Goal: Information Seeking & Learning: Learn about a topic

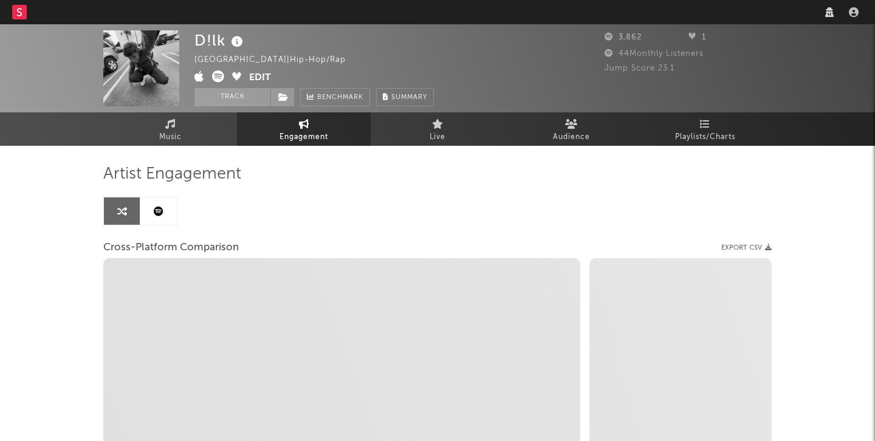
select select "1w"
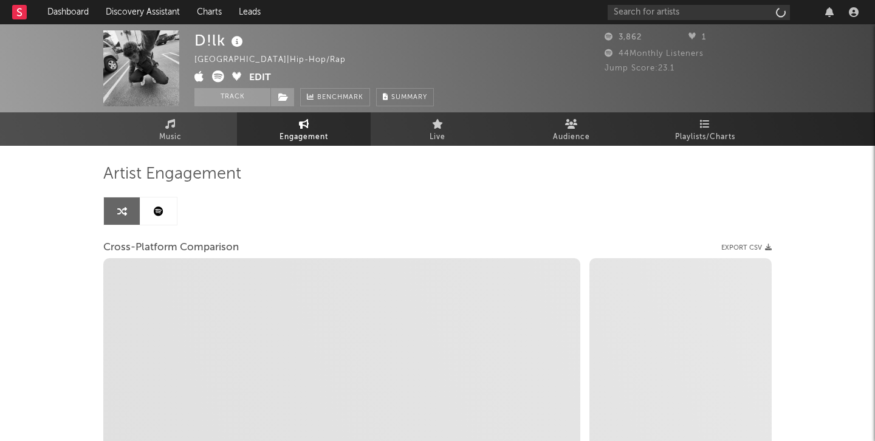
select select "1m"
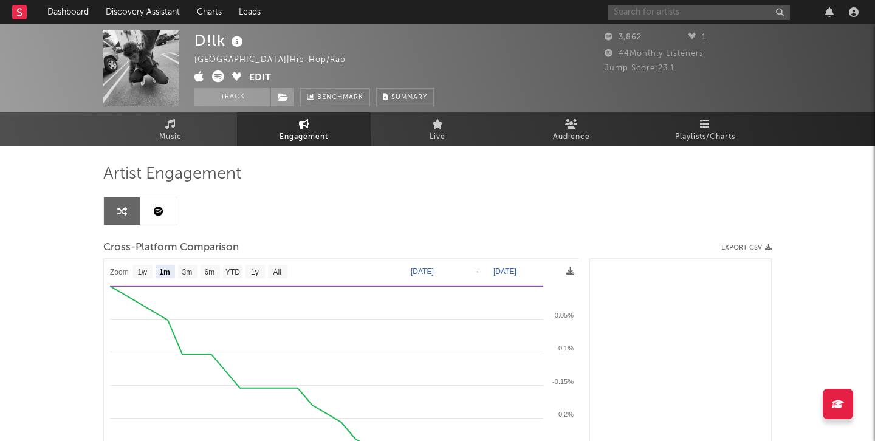
click at [635, 18] on input "text" at bounding box center [699, 12] width 182 height 15
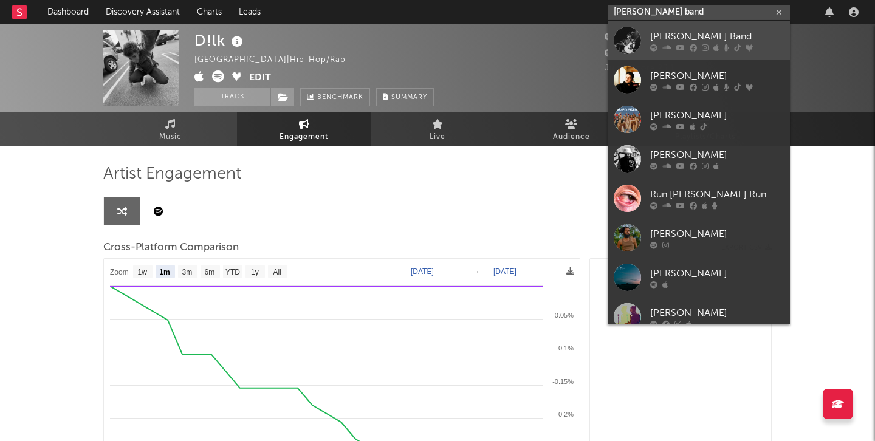
type input "[PERSON_NAME] band"
click at [652, 31] on div "[PERSON_NAME] Band" at bounding box center [718, 36] width 134 height 15
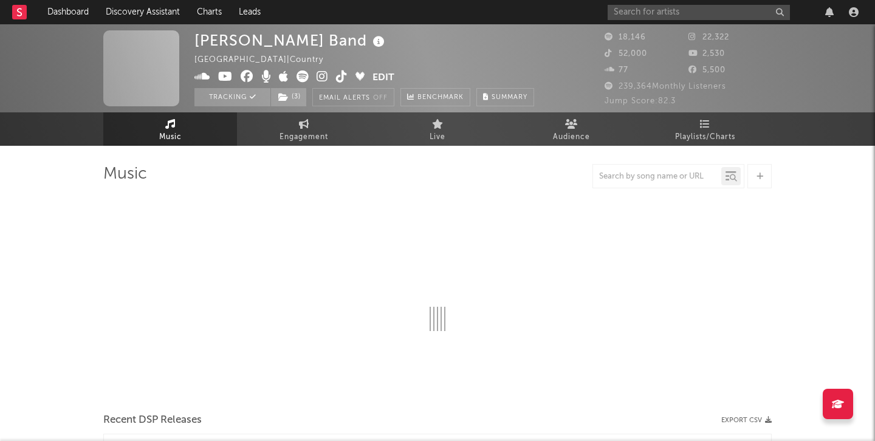
select select "6m"
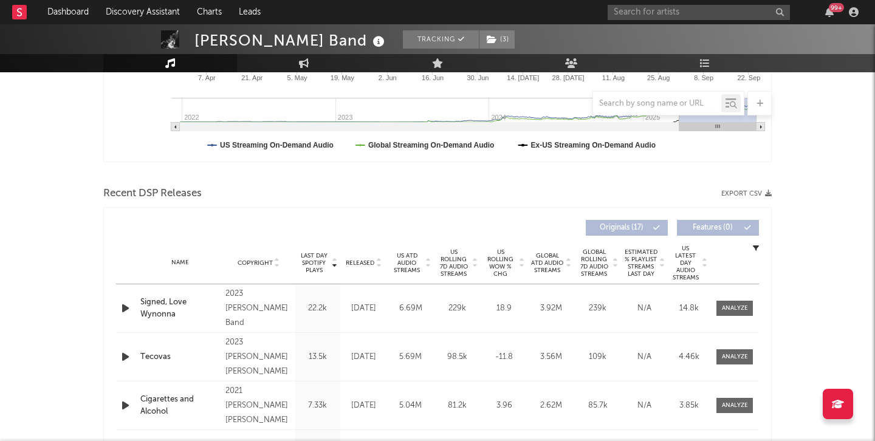
scroll to position [341, 0]
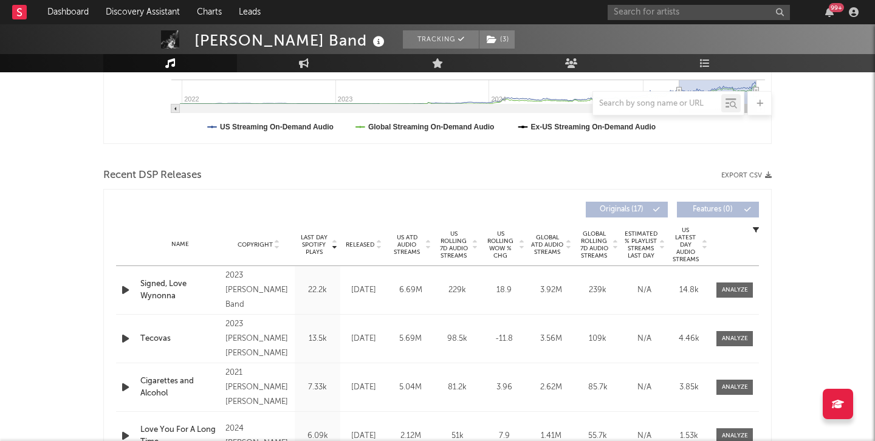
click at [406, 247] on span "US ATD Audio Streams" at bounding box center [406, 245] width 33 height 22
click at [460, 247] on span "US Rolling 7D Audio Streams" at bounding box center [453, 244] width 33 height 29
click at [729, 283] on span at bounding box center [735, 290] width 36 height 15
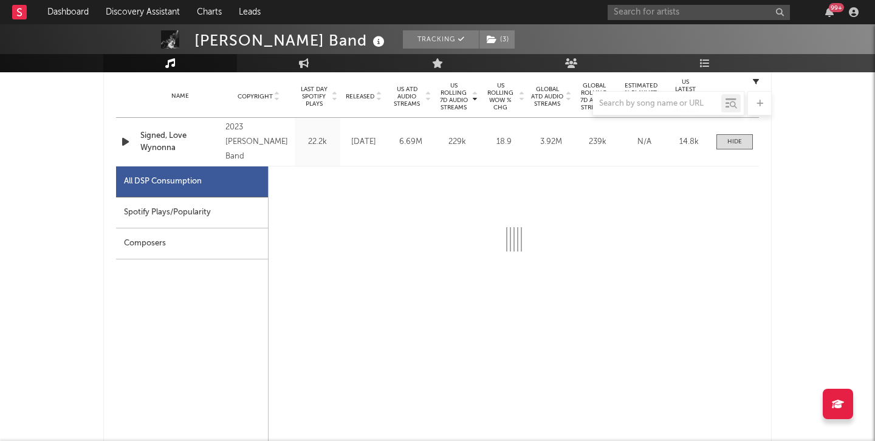
scroll to position [492, 0]
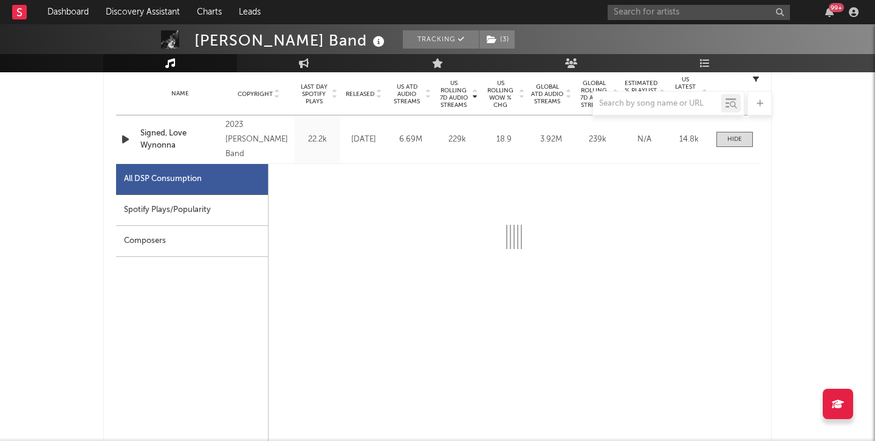
select select "6m"
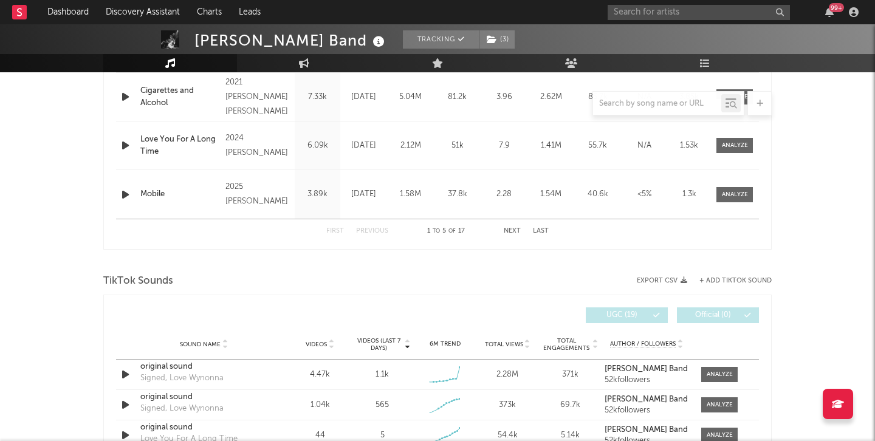
scroll to position [1221, 0]
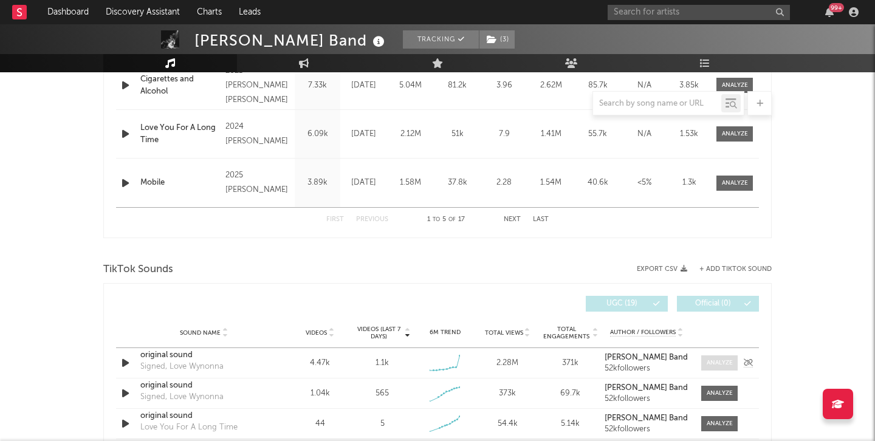
click at [707, 362] on div at bounding box center [720, 363] width 26 height 9
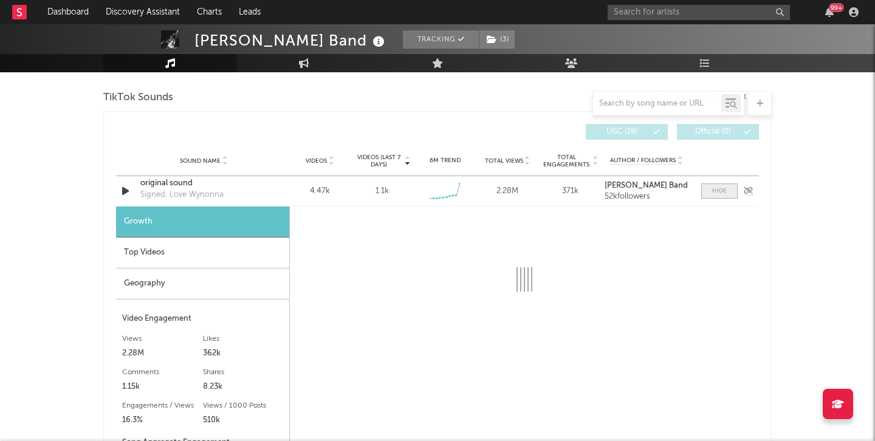
select select "1w"
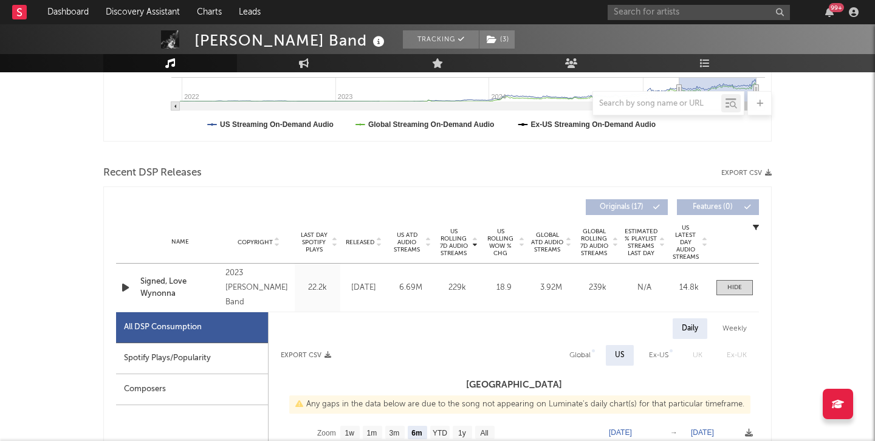
scroll to position [339, 0]
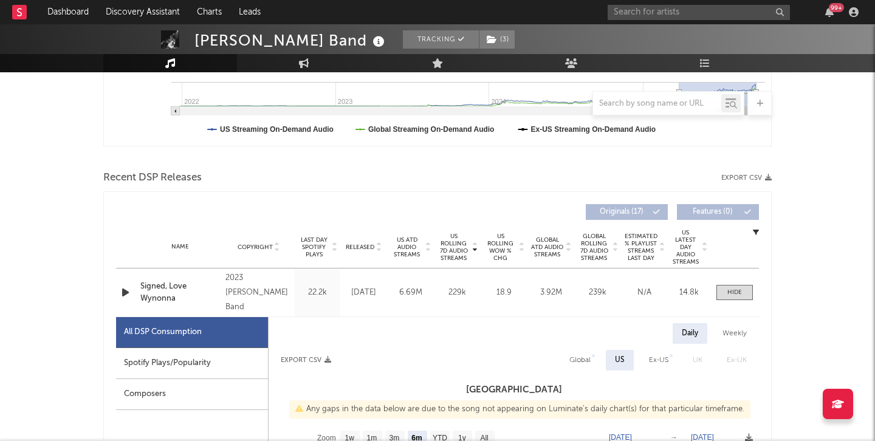
click at [228, 364] on div "Spotify Plays/Popularity" at bounding box center [192, 363] width 152 height 31
select select "6m"
select select "1w"
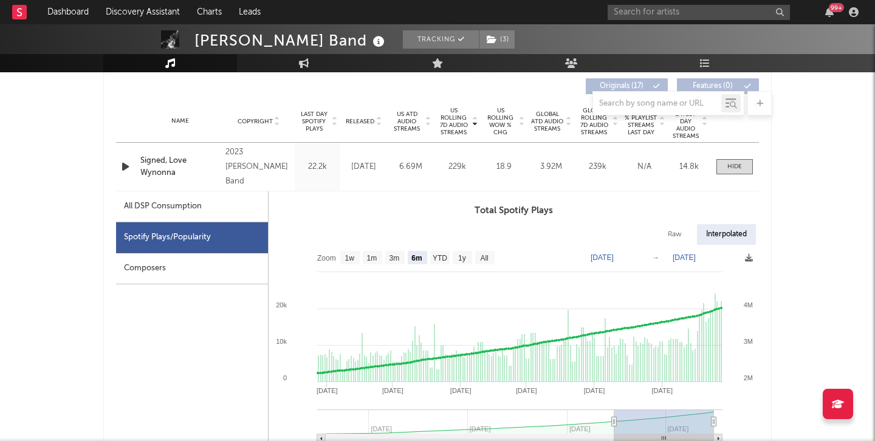
scroll to position [396, 0]
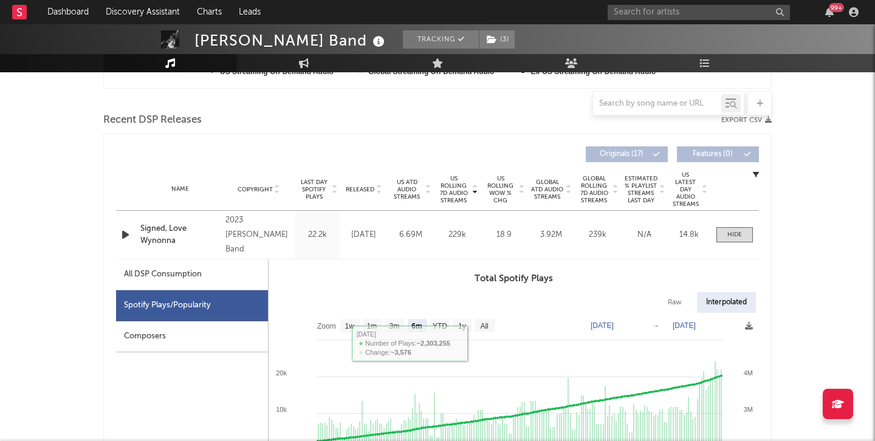
click at [185, 271] on div "All DSP Consumption" at bounding box center [163, 275] width 78 height 15
select select "6m"
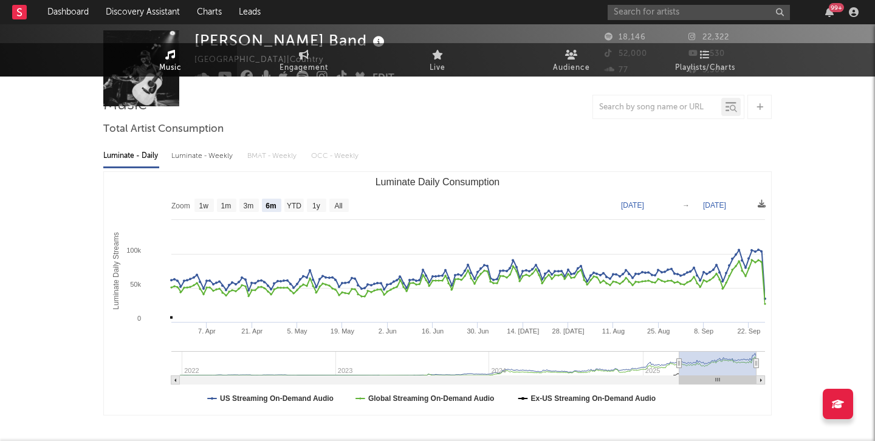
scroll to position [0, 0]
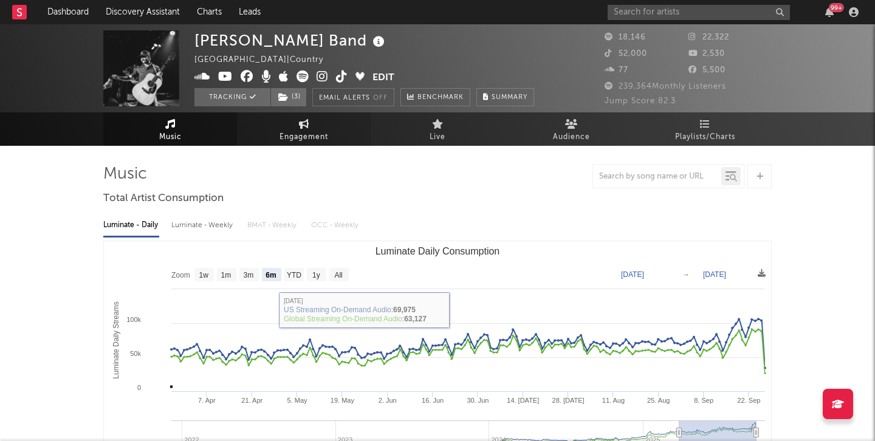
click at [320, 136] on span "Engagement" at bounding box center [304, 137] width 49 height 15
select select "1w"
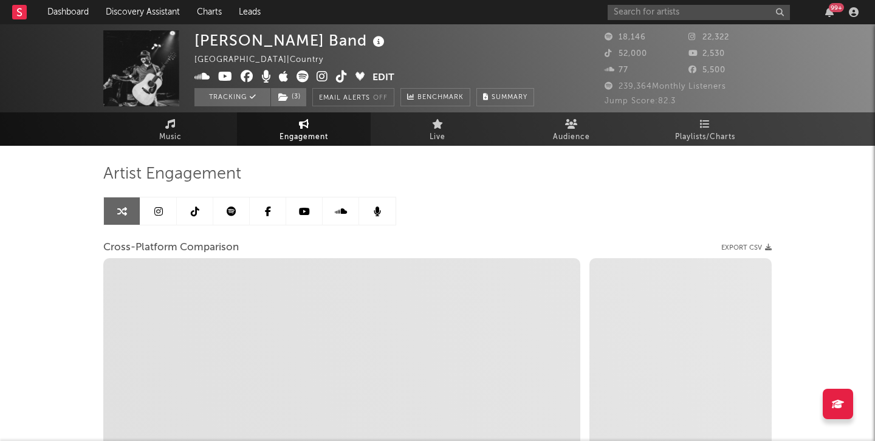
click at [154, 217] on link at bounding box center [158, 211] width 36 height 27
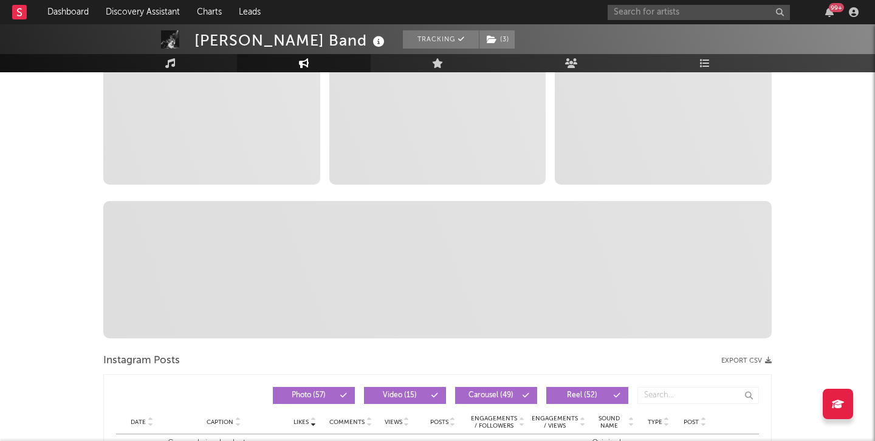
scroll to position [240, 0]
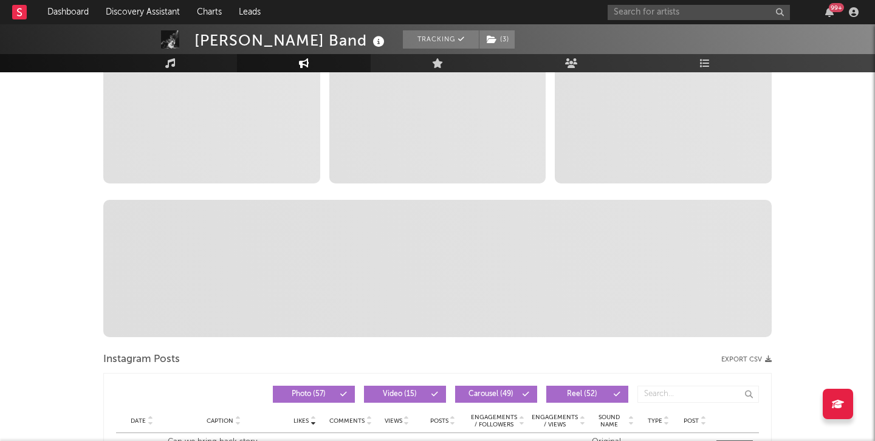
select select "6m"
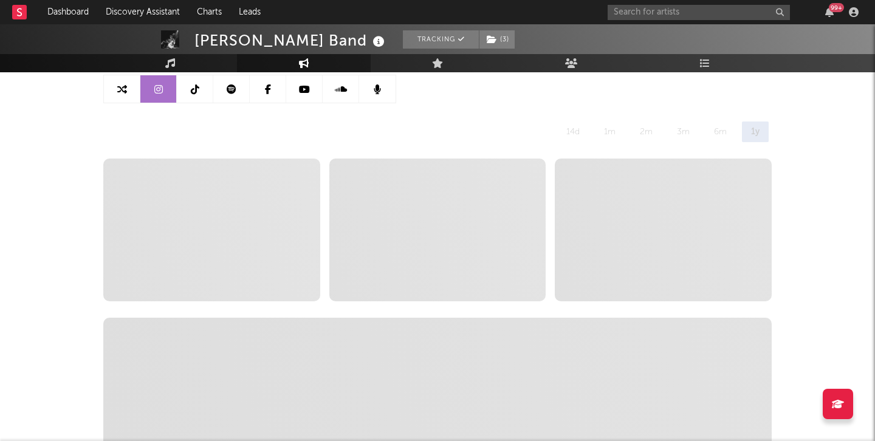
scroll to position [118, 0]
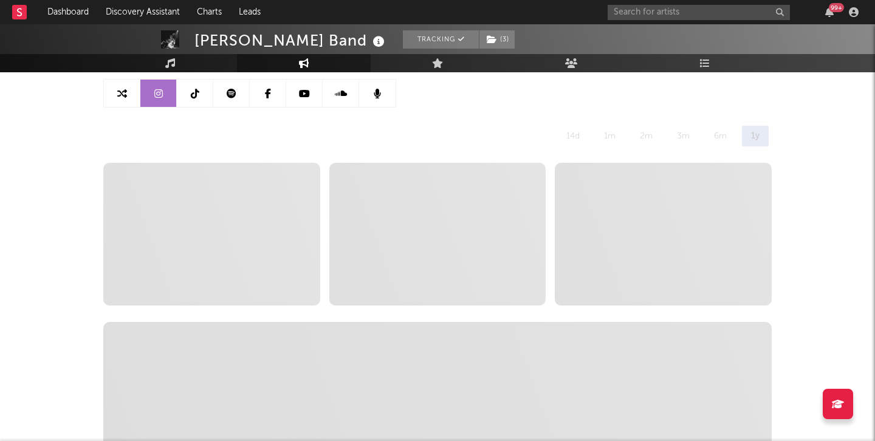
click at [188, 87] on link at bounding box center [195, 93] width 36 height 27
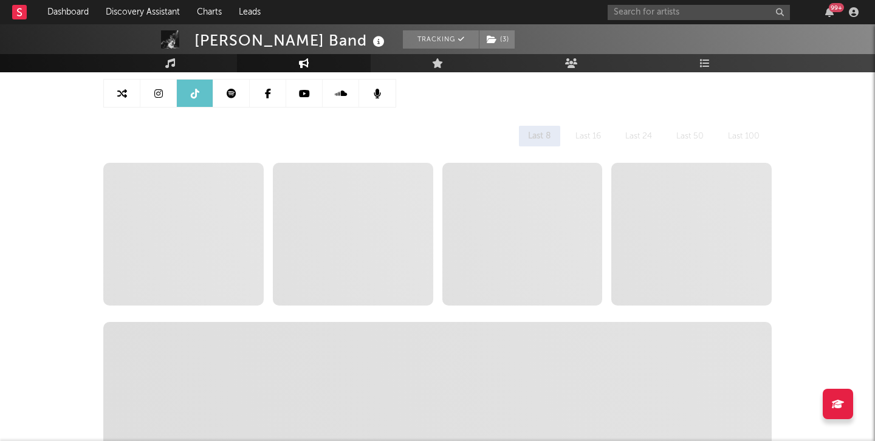
select select "6m"
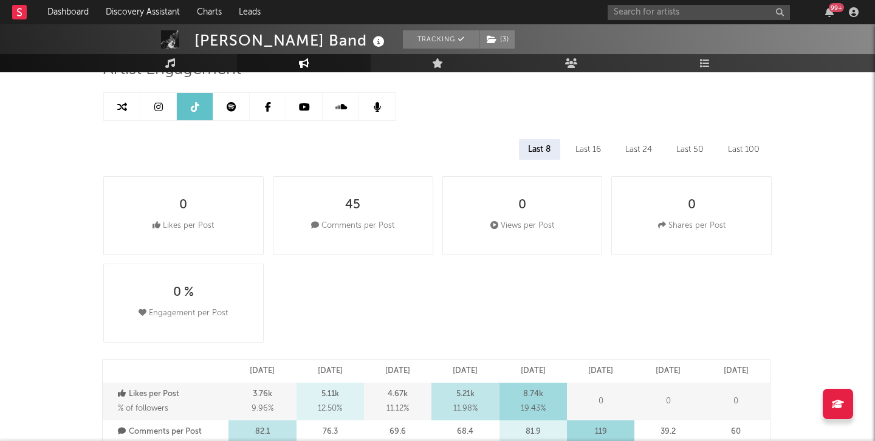
scroll to position [103, 0]
click at [609, 148] on div "Last 8 Last 16 Last 24 Last 50 Last 100" at bounding box center [437, 150] width 669 height 21
click at [591, 148] on div "Last 16" at bounding box center [589, 150] width 44 height 21
click at [747, 153] on div "Last 100" at bounding box center [744, 150] width 50 height 21
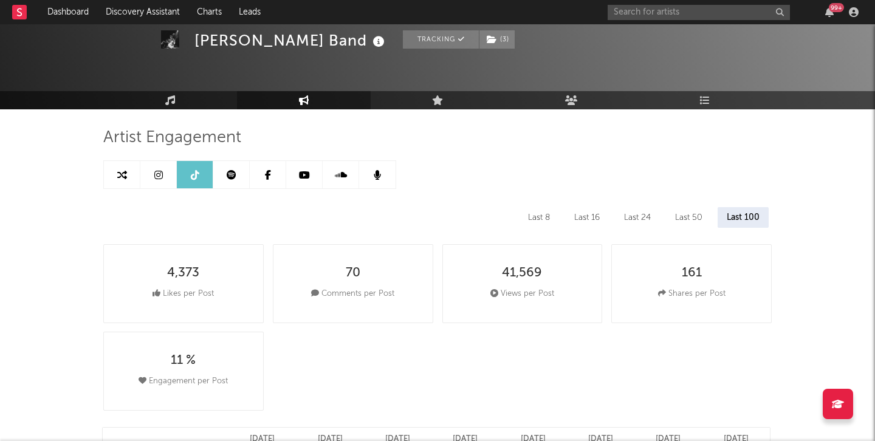
scroll to position [0, 0]
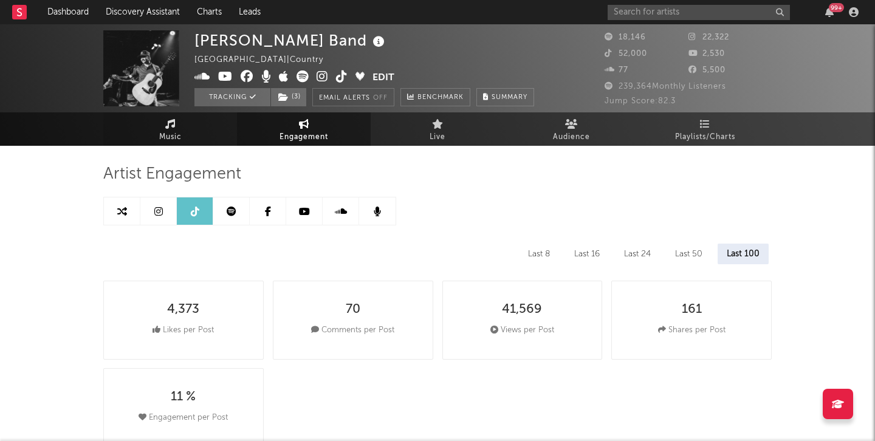
click at [186, 136] on link "Music" at bounding box center [170, 128] width 134 height 33
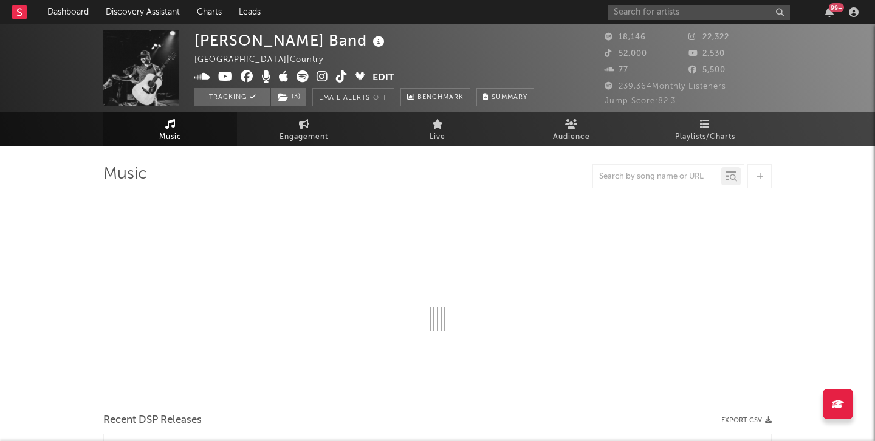
select select "6m"
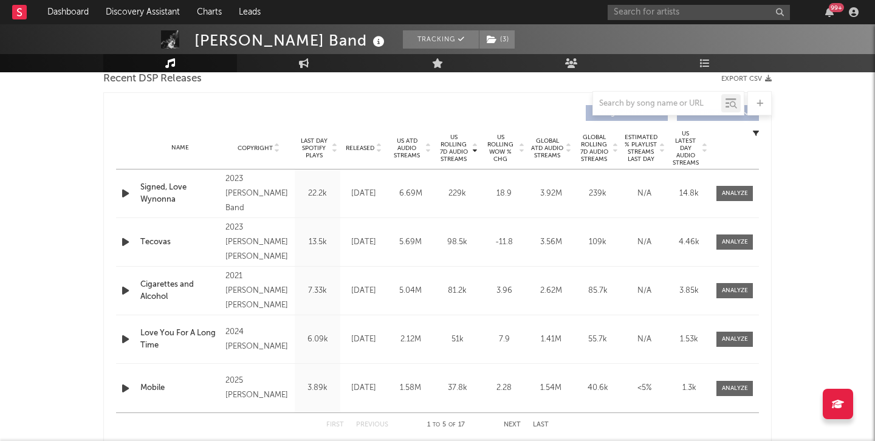
scroll to position [432, 0]
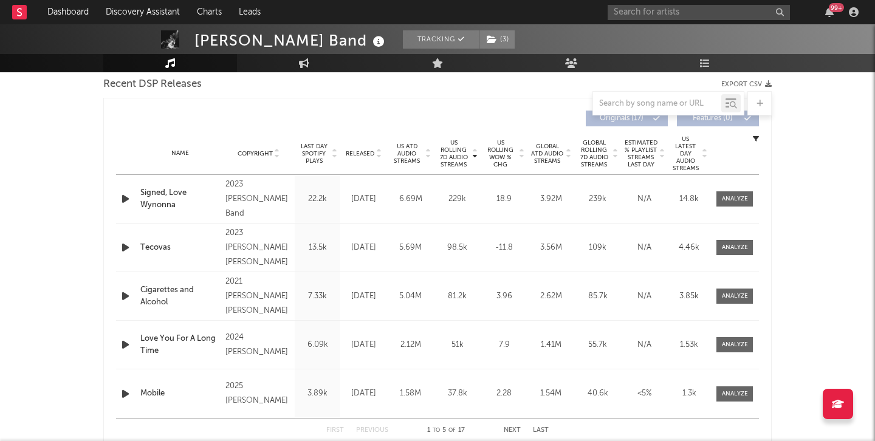
click at [413, 149] on span "US ATD Audio Streams" at bounding box center [406, 154] width 33 height 22
click at [460, 167] on span "US Rolling 7D Audio Streams" at bounding box center [453, 153] width 33 height 29
click at [747, 196] on div at bounding box center [735, 199] width 26 height 9
select select "6m"
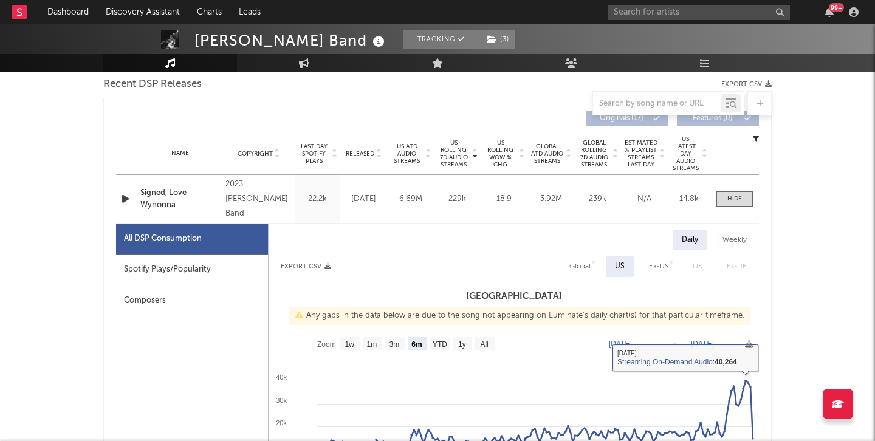
scroll to position [443, 0]
